Goal: Transaction & Acquisition: Purchase product/service

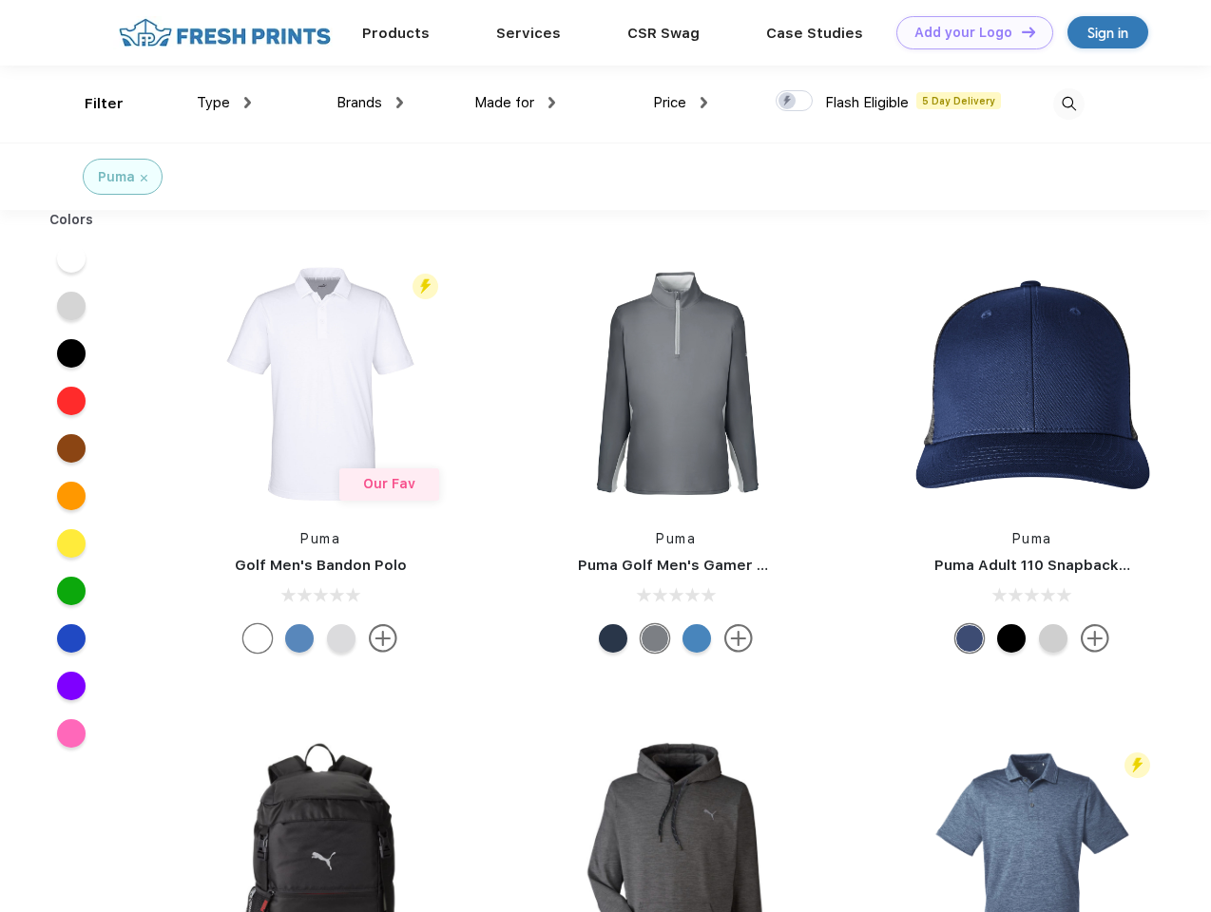
click at [967, 32] on link "Add your Logo Design Tool" at bounding box center [974, 32] width 157 height 33
click at [0, 0] on div "Design Tool" at bounding box center [0, 0] width 0 height 0
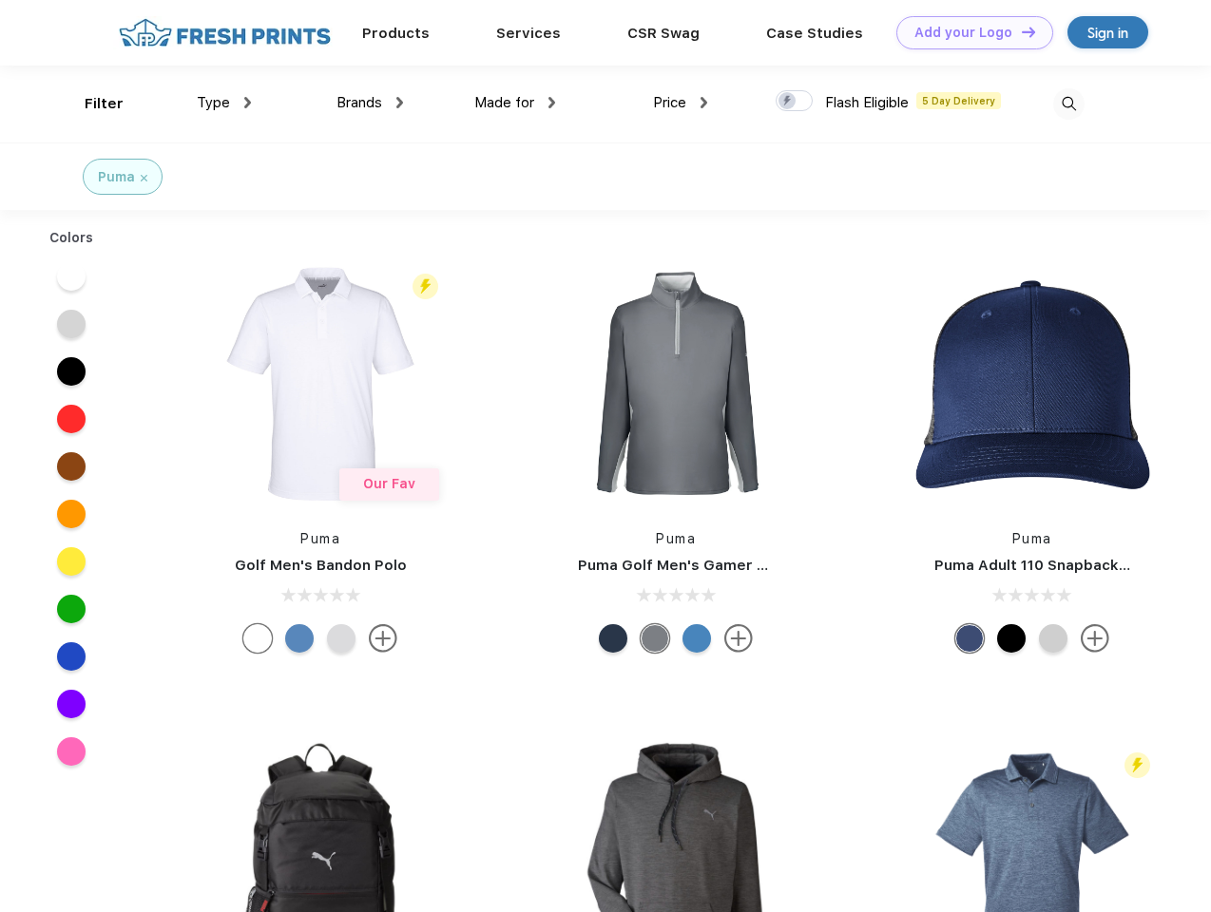
click at [1020, 31] on link "Add your Logo Design Tool" at bounding box center [974, 32] width 157 height 33
click at [91, 104] on div "Filter" at bounding box center [104, 104] width 39 height 22
click at [224, 103] on span "Type" at bounding box center [213, 102] width 33 height 17
click at [370, 103] on span "Brands" at bounding box center [359, 102] width 46 height 17
click at [515, 103] on span "Made for" at bounding box center [504, 102] width 60 height 17
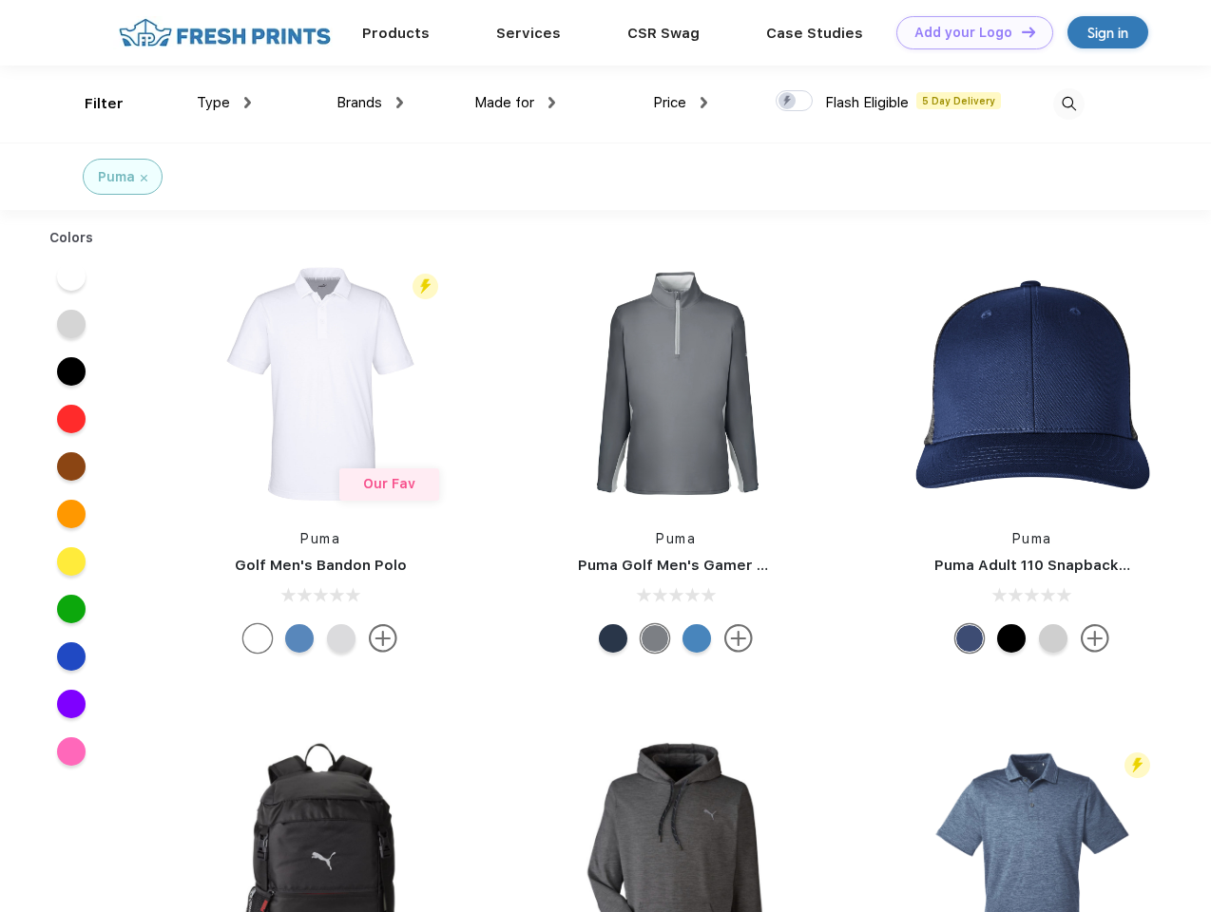
click at [680, 103] on span "Price" at bounding box center [669, 102] width 33 height 17
click at [794, 102] on div at bounding box center [793, 100] width 37 height 21
click at [788, 102] on input "checkbox" at bounding box center [781, 95] width 12 height 12
click at [1068, 104] on img at bounding box center [1068, 103] width 31 height 31
